Goal: Transaction & Acquisition: Purchase product/service

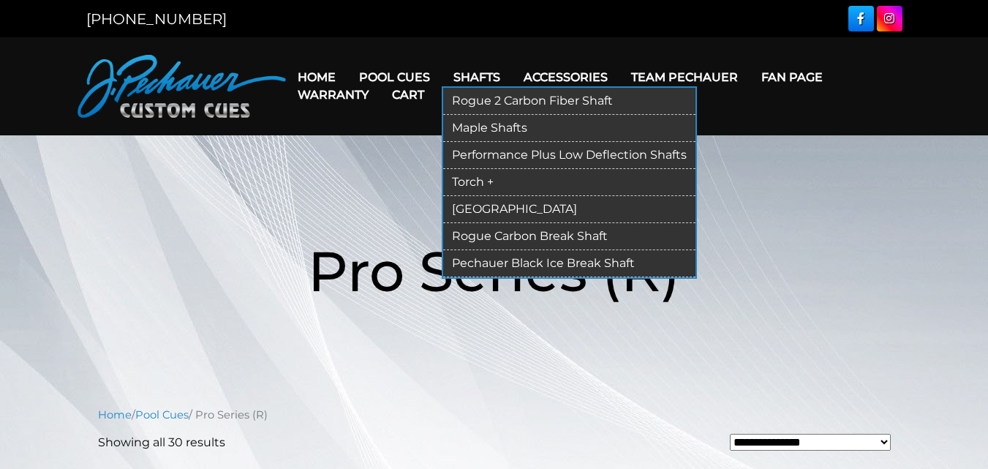
click at [468, 73] on link "Shafts" at bounding box center [477, 76] width 70 height 37
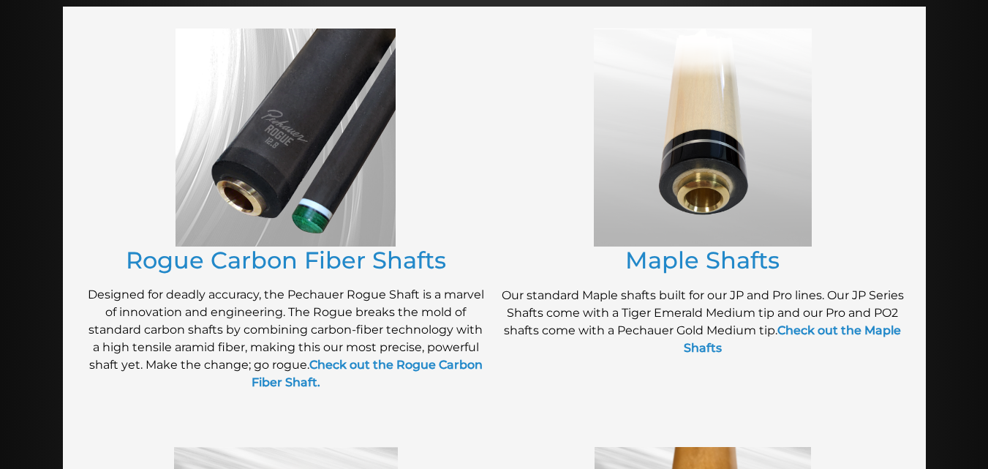
scroll to position [282, 0]
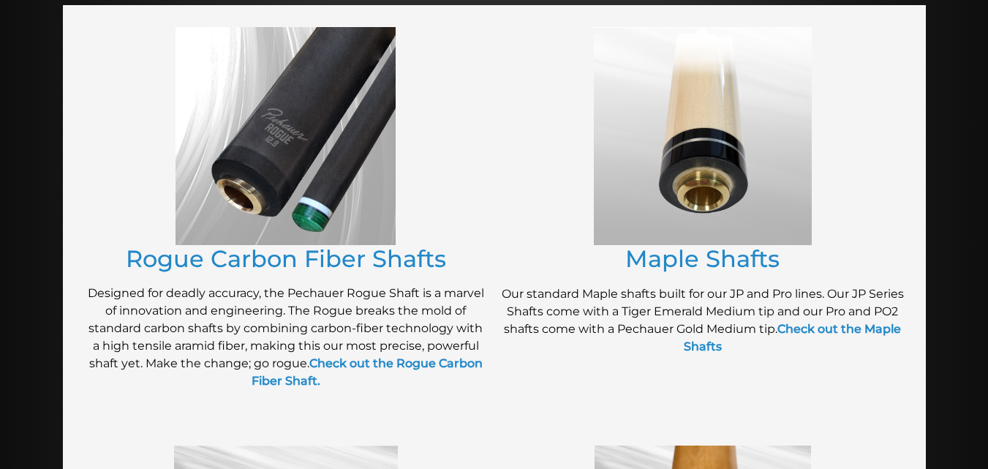
click at [673, 164] on img at bounding box center [703, 136] width 218 height 218
click at [691, 257] on link "Maple Shafts" at bounding box center [702, 258] width 154 height 29
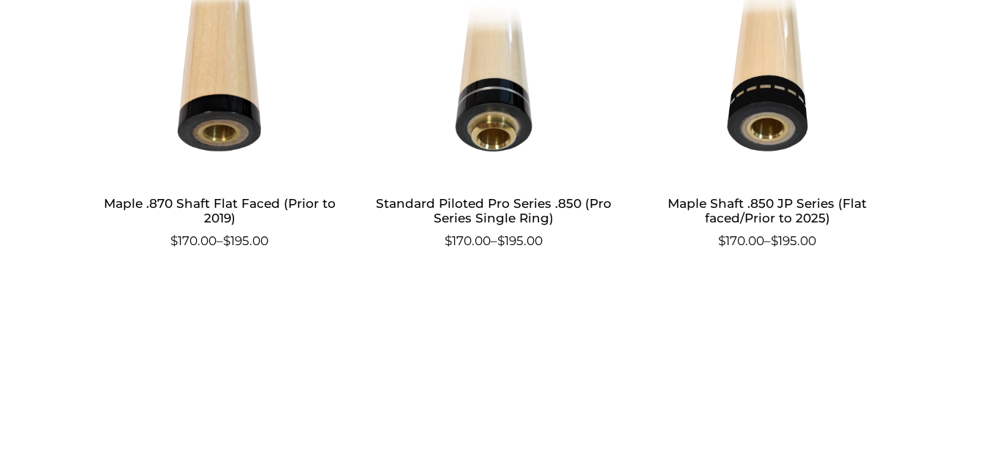
scroll to position [858, 0]
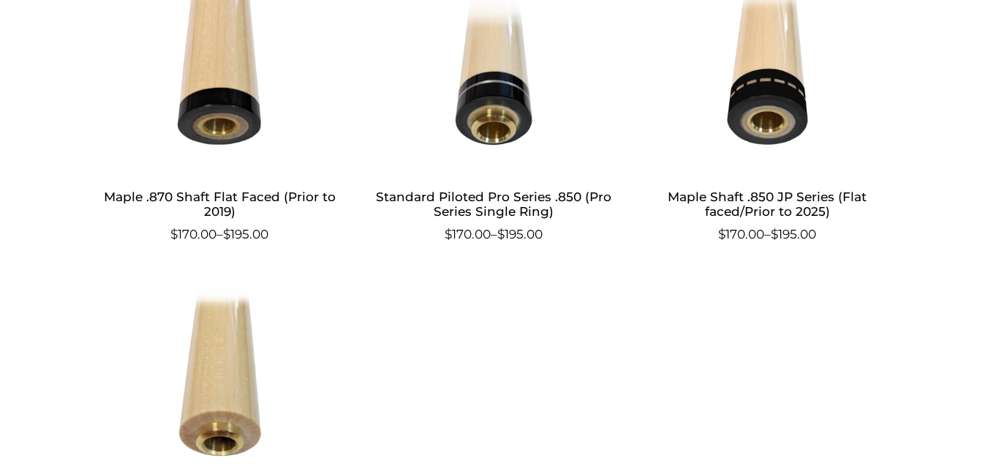
click at [771, 201] on h2 "Maple Shaft .850 JP Series (Flat faced/Prior to 2025)" at bounding box center [767, 204] width 243 height 42
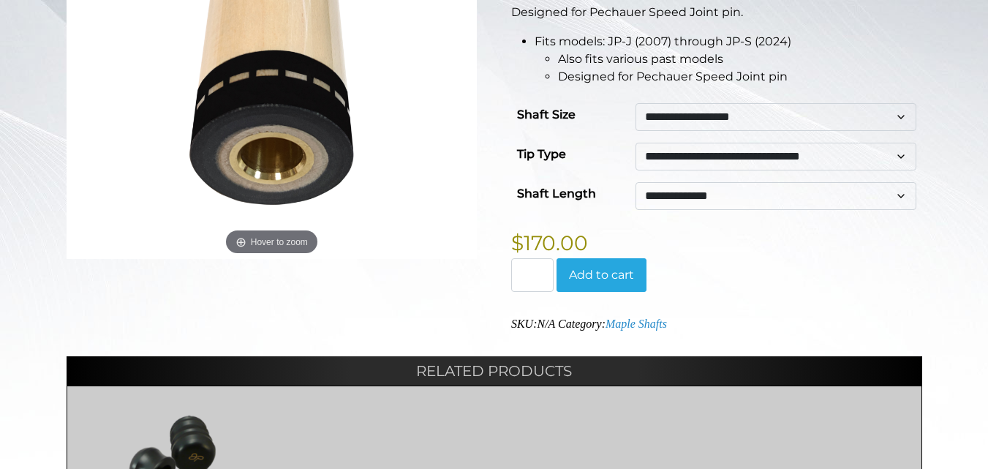
scroll to position [390, 0]
